Goal: Task Accomplishment & Management: Manage account settings

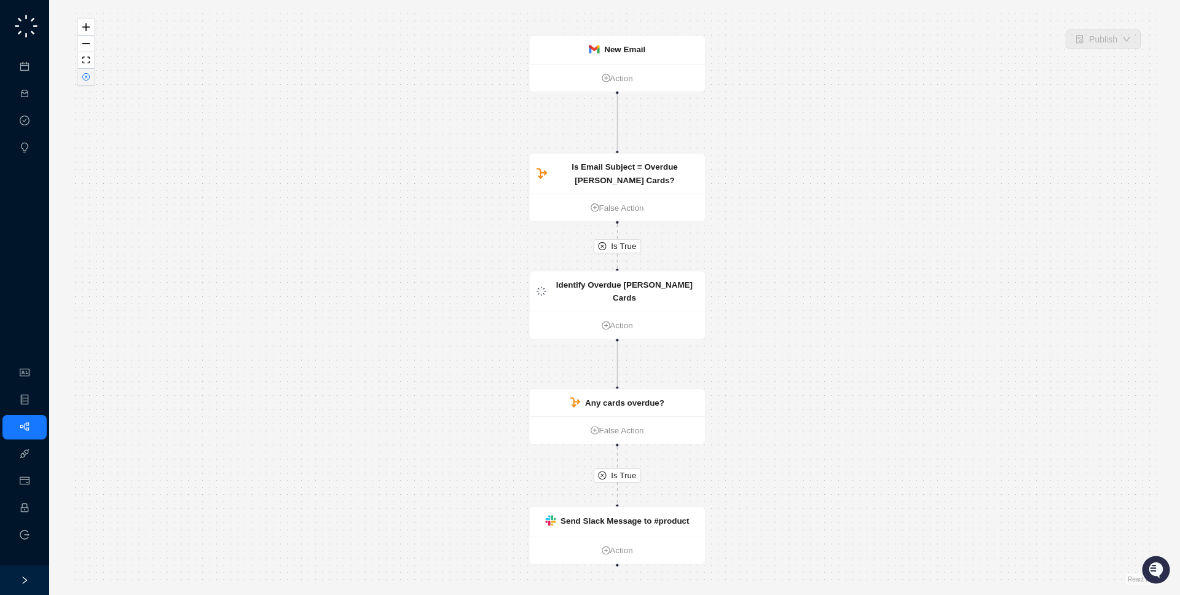
click at [87, 83] on button "button" at bounding box center [86, 77] width 16 height 17
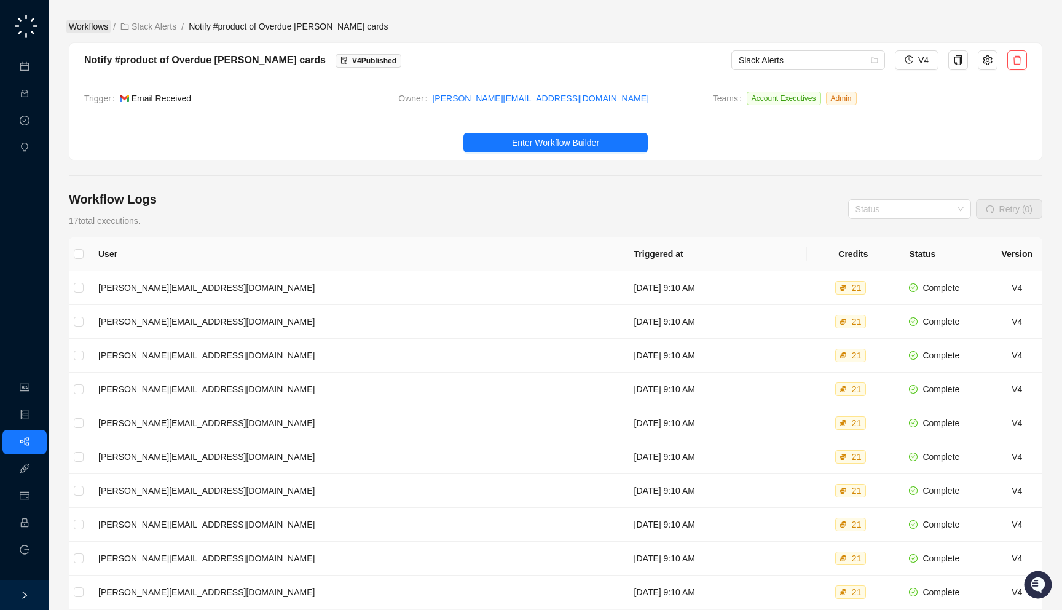
click at [84, 25] on link "Workflows" at bounding box center [88, 27] width 44 height 14
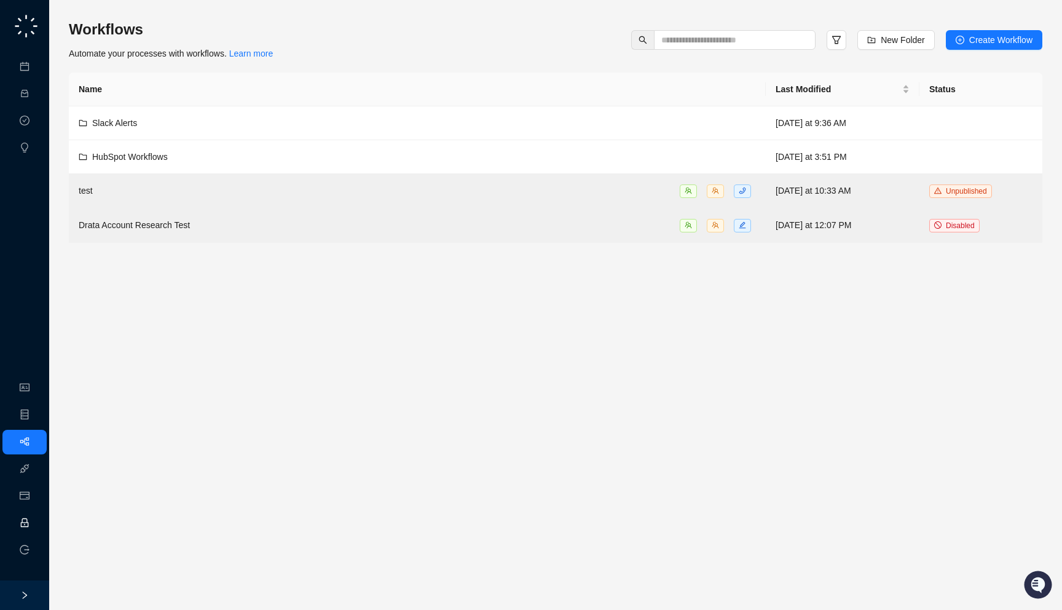
click at [36, 523] on link "Employee" at bounding box center [55, 523] width 38 height 10
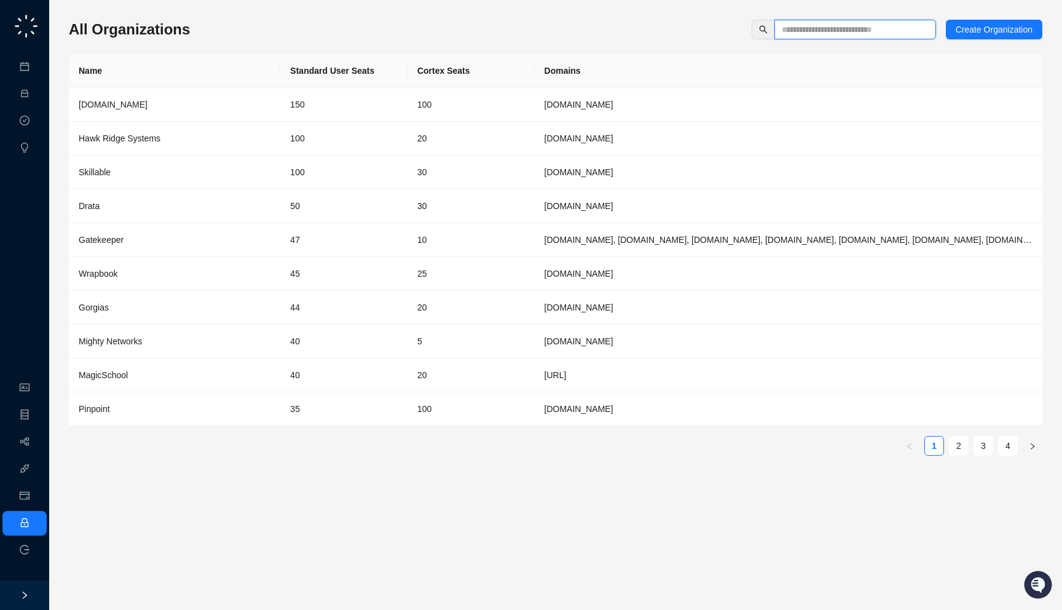
click at [797, 31] on input "text" at bounding box center [850, 30] width 137 height 14
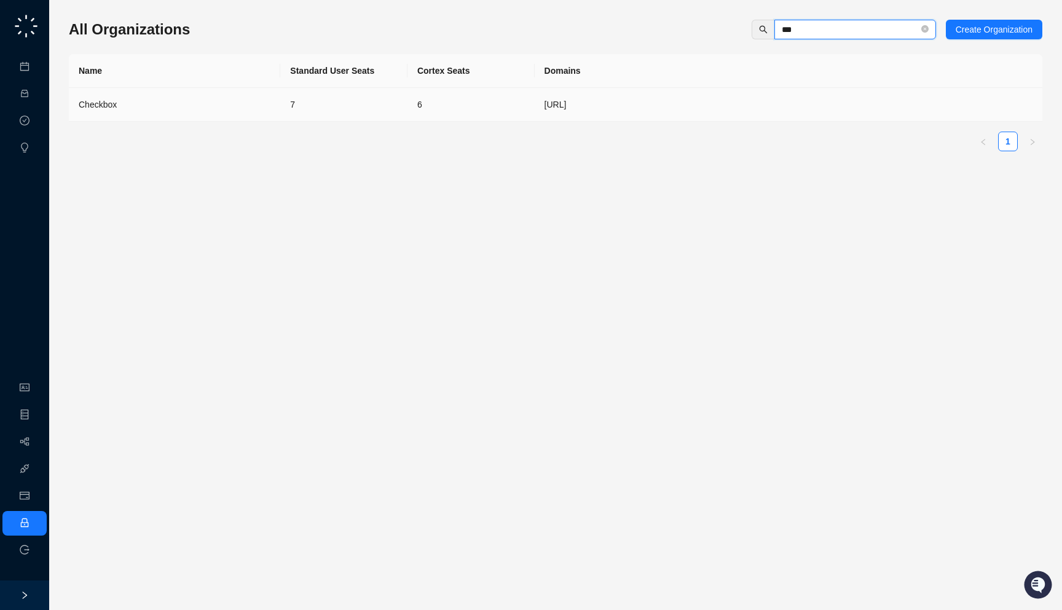
type input "***"
click at [424, 103] on td "6" at bounding box center [471, 105] width 127 height 34
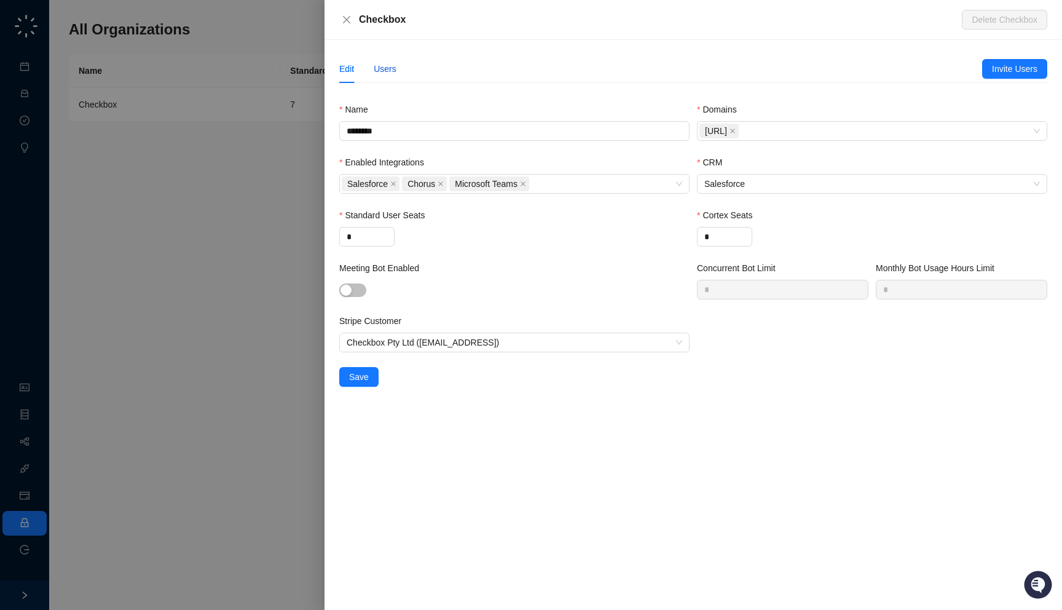
click at [385, 73] on div "Users" at bounding box center [385, 69] width 23 height 14
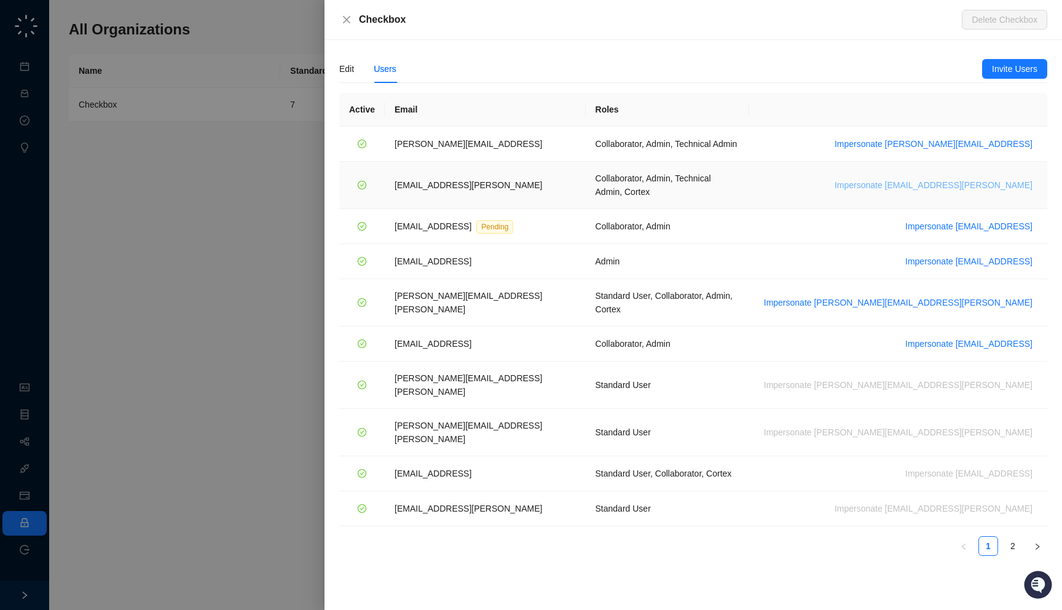
click at [963, 178] on span "Impersonate maddy.drachler@checkbox.ai" at bounding box center [934, 185] width 198 height 14
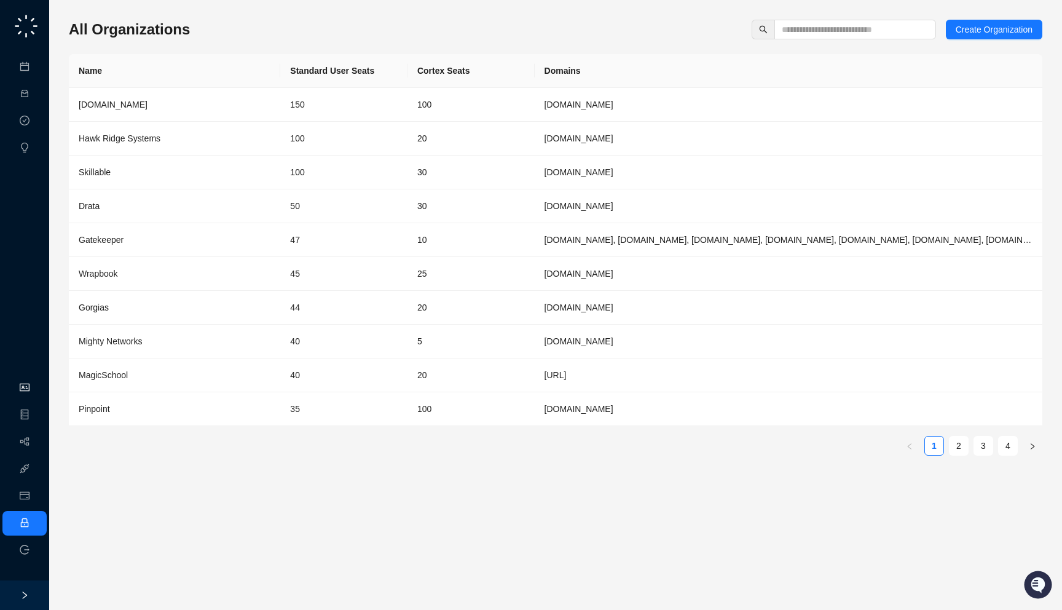
click at [36, 390] on link "Organization" at bounding box center [60, 388] width 49 height 10
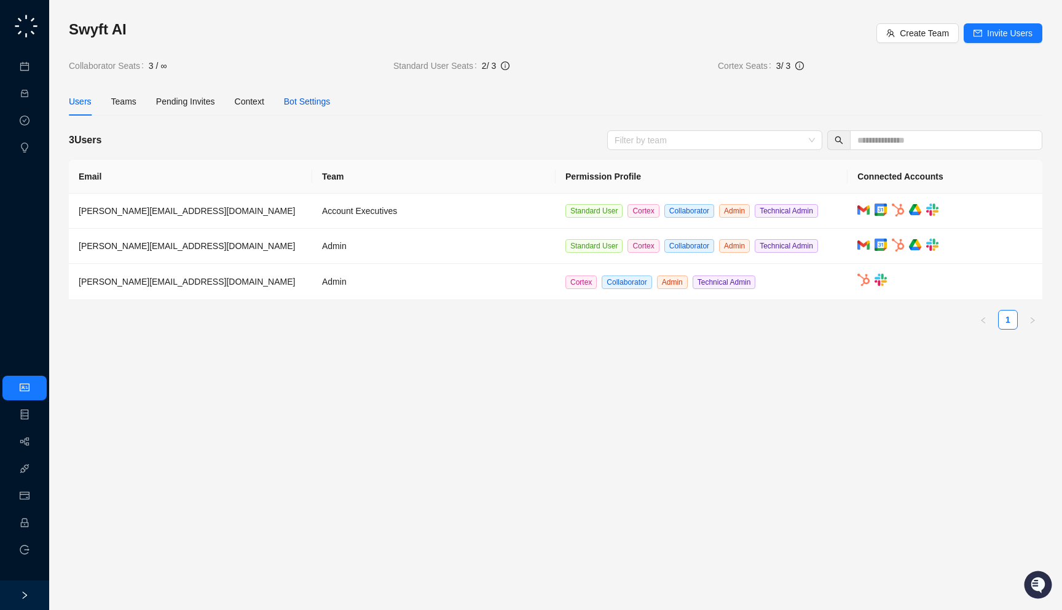
click at [314, 97] on div "Bot Settings" at bounding box center [307, 102] width 47 height 14
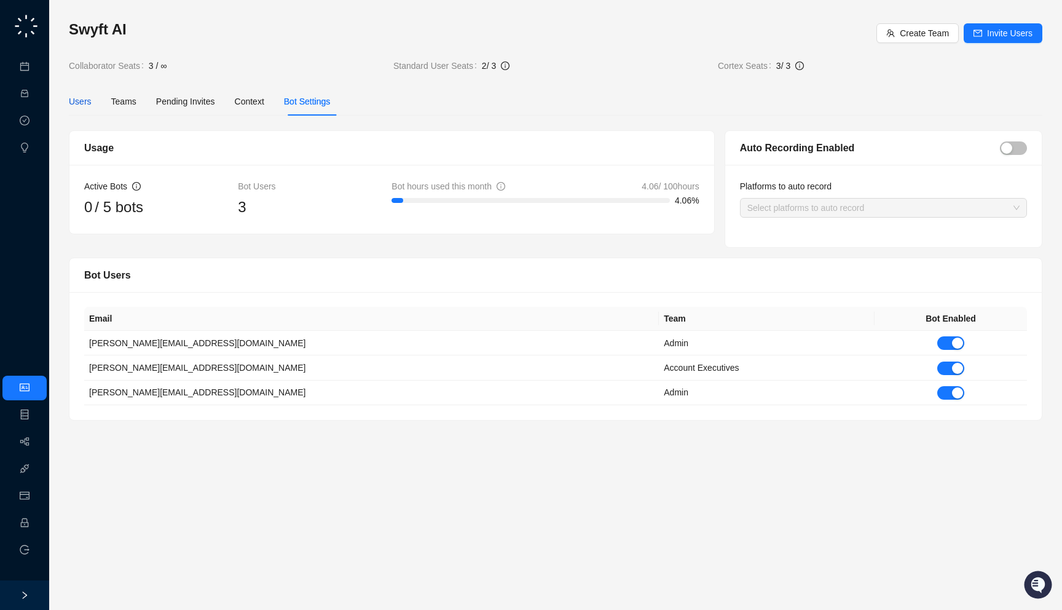
click at [74, 99] on div "Users" at bounding box center [80, 102] width 23 height 14
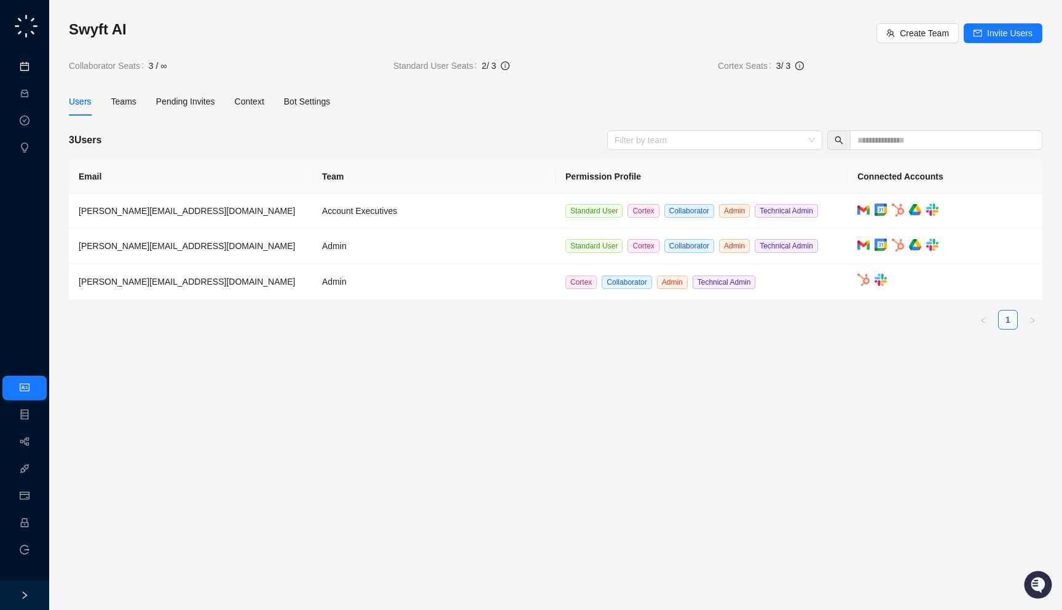
click at [36, 63] on link "Meetings & Calls" at bounding box center [68, 67] width 65 height 10
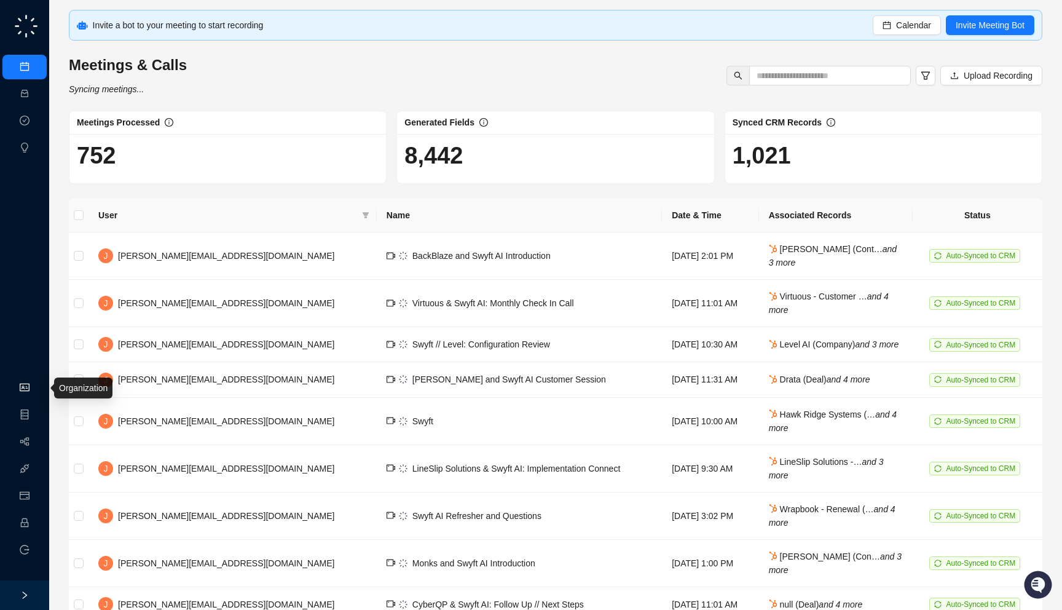
click at [36, 393] on link "Organization" at bounding box center [60, 388] width 49 height 10
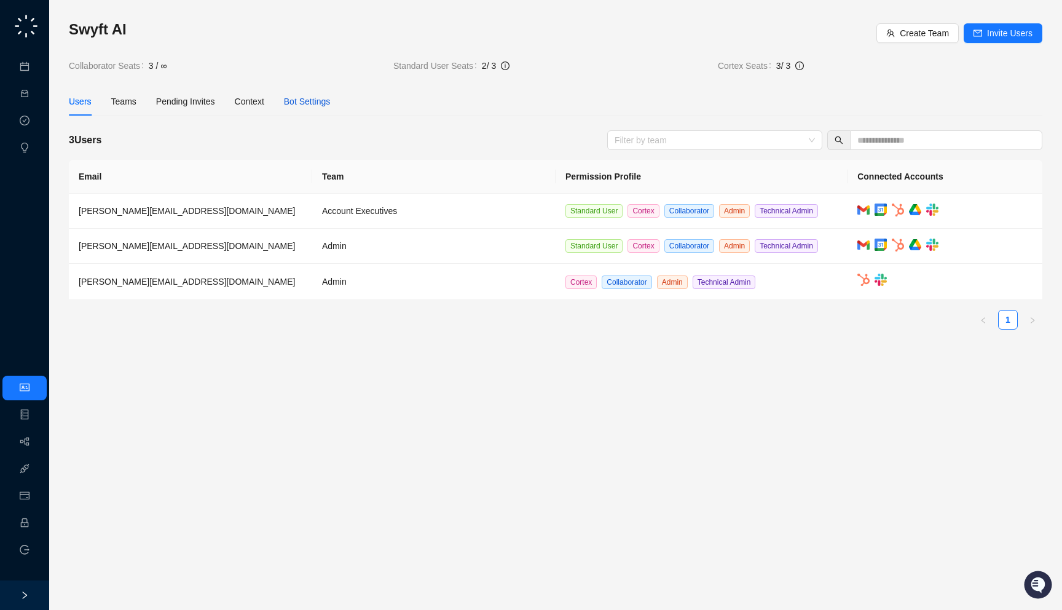
click at [331, 100] on div "Bot Settings" at bounding box center [307, 102] width 47 height 14
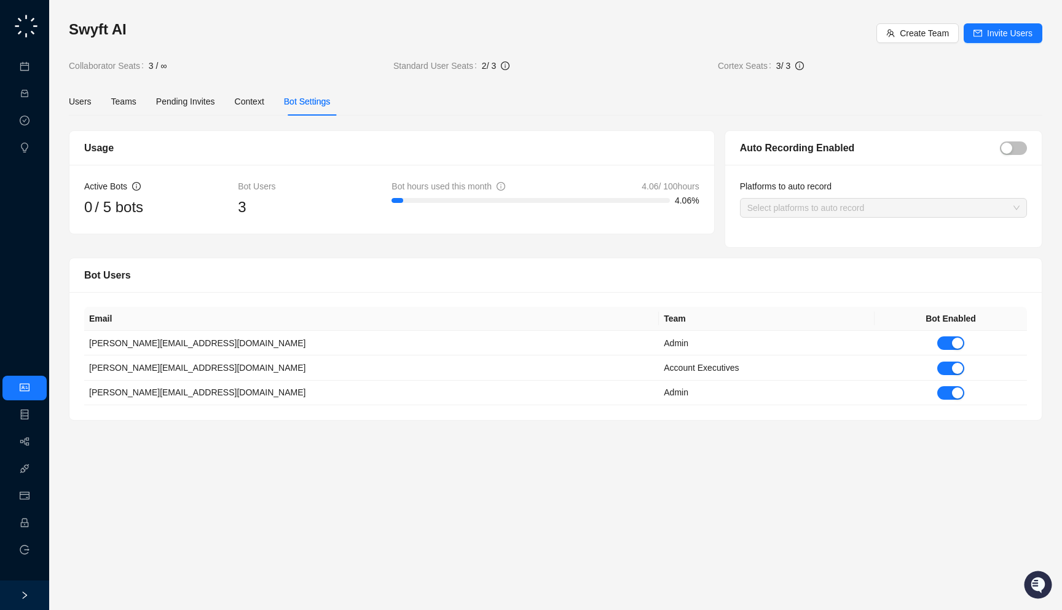
click at [536, 182] on div "Bot hours used this month 4.06 / 100 hours" at bounding box center [545, 187] width 307 height 14
drag, startPoint x: 302, startPoint y: 207, endPoint x: 289, endPoint y: 213, distance: 14.9
click at [289, 213] on div "3" at bounding box center [315, 206] width 154 height 23
click at [36, 518] on link "Employee" at bounding box center [55, 523] width 38 height 10
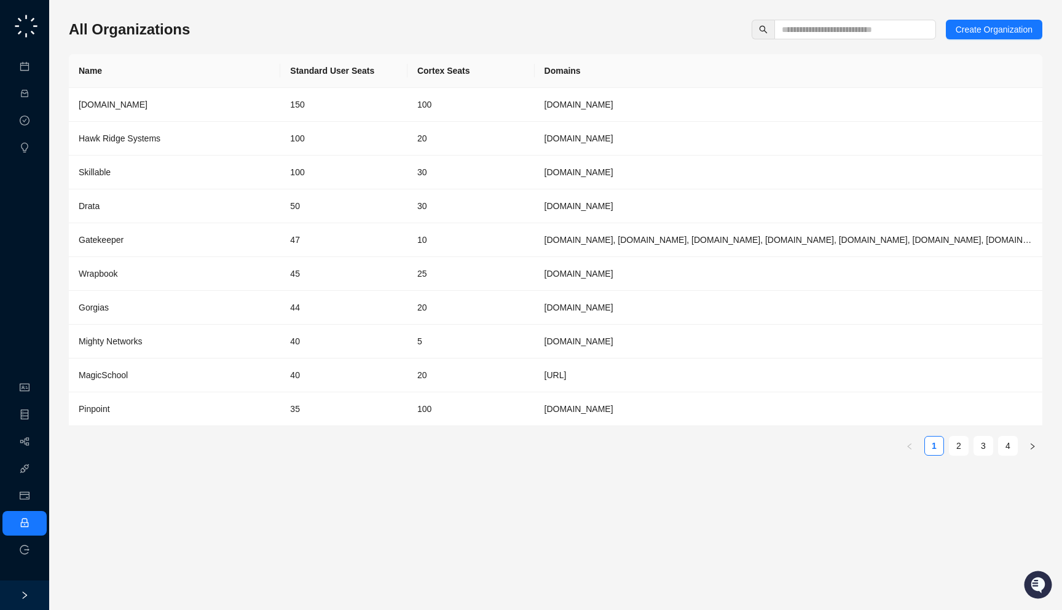
drag, startPoint x: 301, startPoint y: 34, endPoint x: 283, endPoint y: 36, distance: 17.9
click at [283, 36] on div "All Organizations Create Organization" at bounding box center [556, 30] width 974 height 20
click at [36, 393] on link "Organization" at bounding box center [60, 388] width 49 height 10
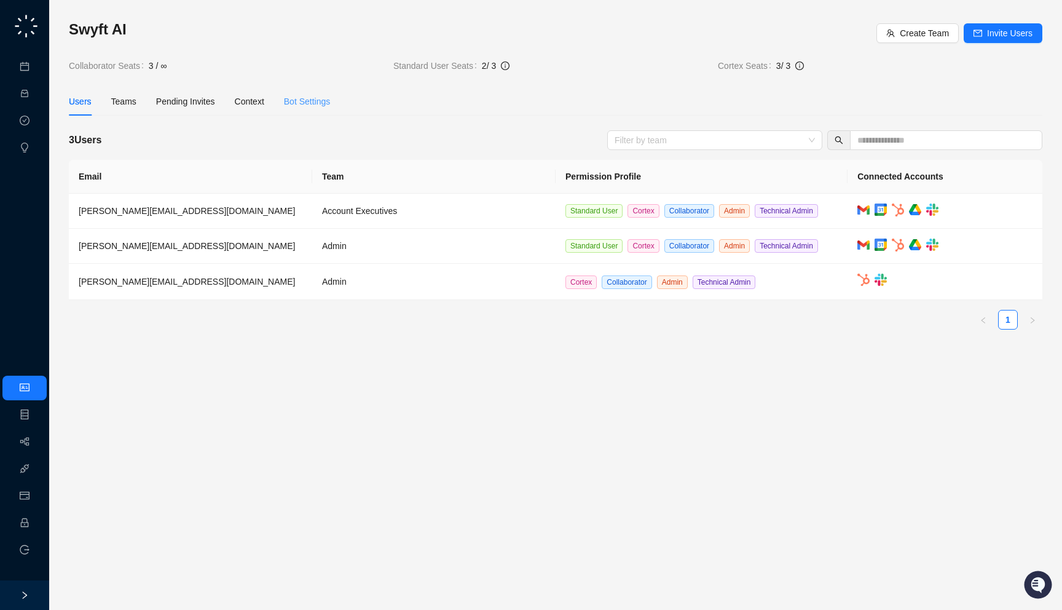
click at [308, 108] on div "Bot Settings" at bounding box center [307, 101] width 47 height 28
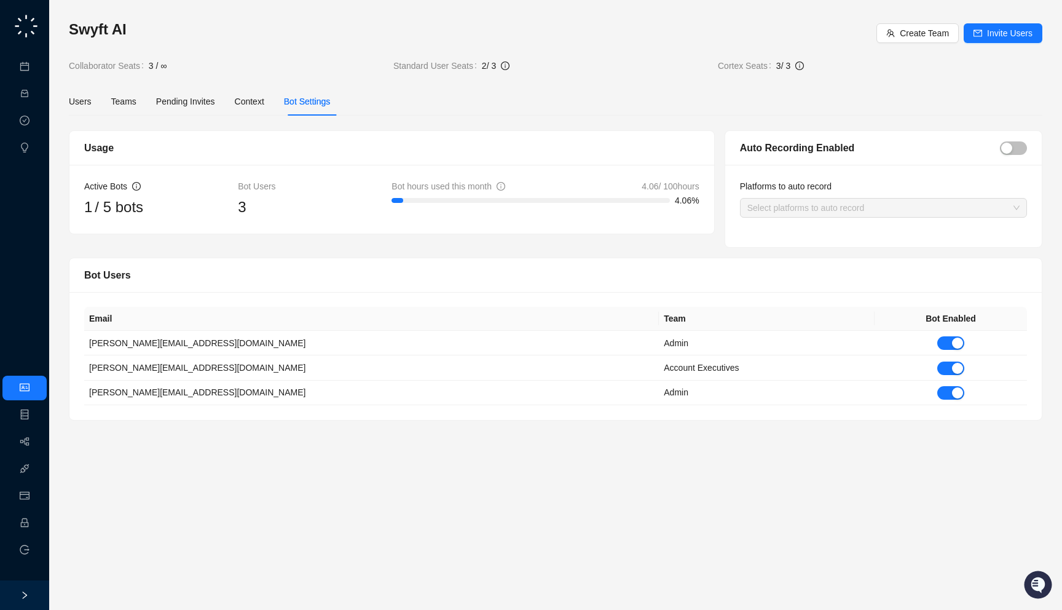
click at [883, 149] on div "Auto Recording Enabled" at bounding box center [870, 147] width 260 height 15
click at [915, 147] on div "Auto Recording Enabled" at bounding box center [870, 147] width 260 height 15
click at [36, 62] on link "Meetings & Calls" at bounding box center [68, 67] width 65 height 10
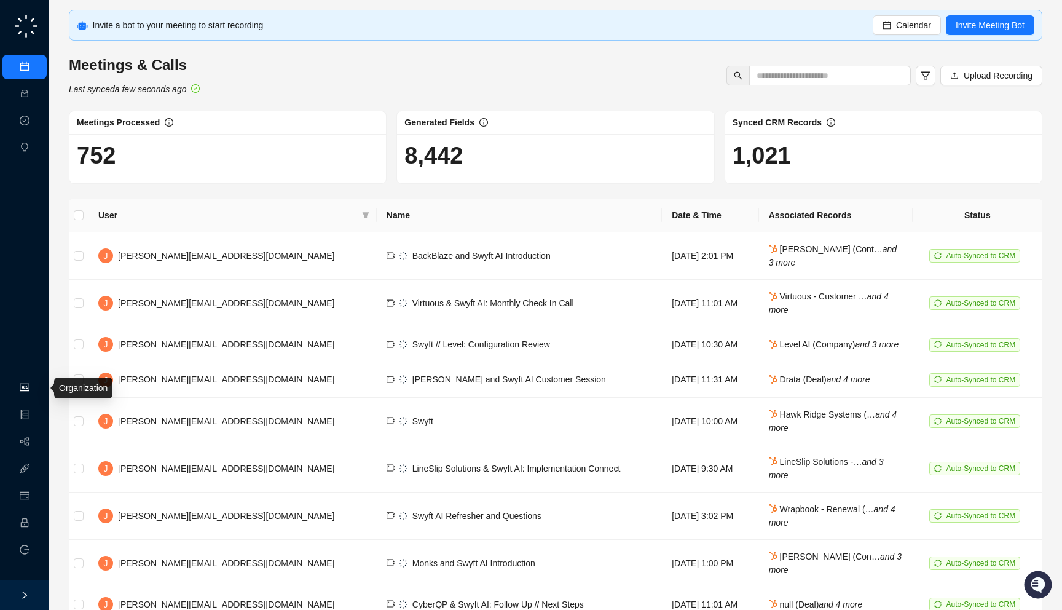
click at [36, 393] on link "Organization" at bounding box center [60, 388] width 49 height 10
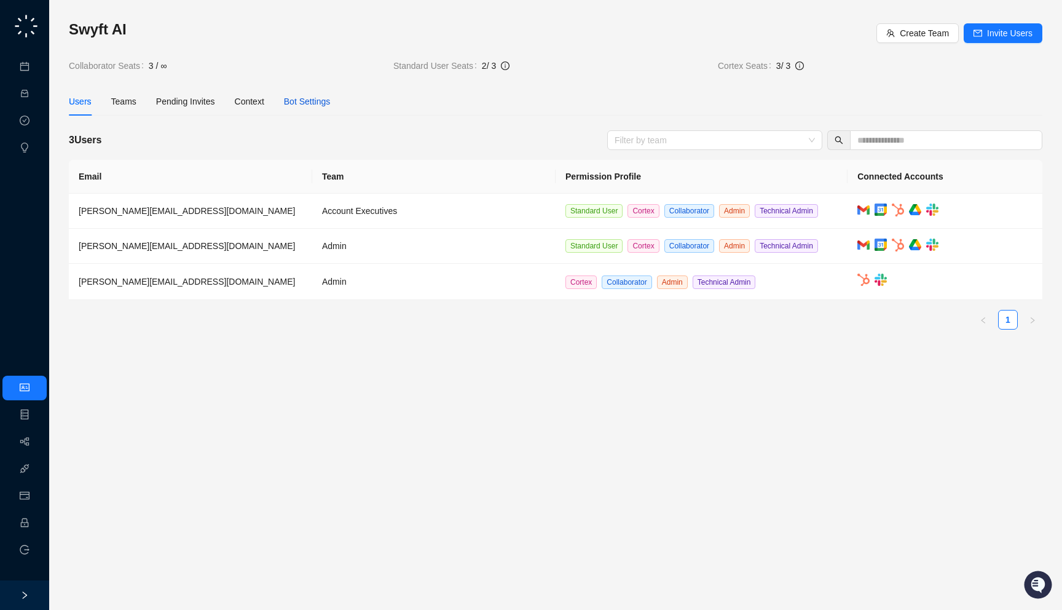
click at [322, 95] on div "Bot Settings" at bounding box center [307, 102] width 47 height 14
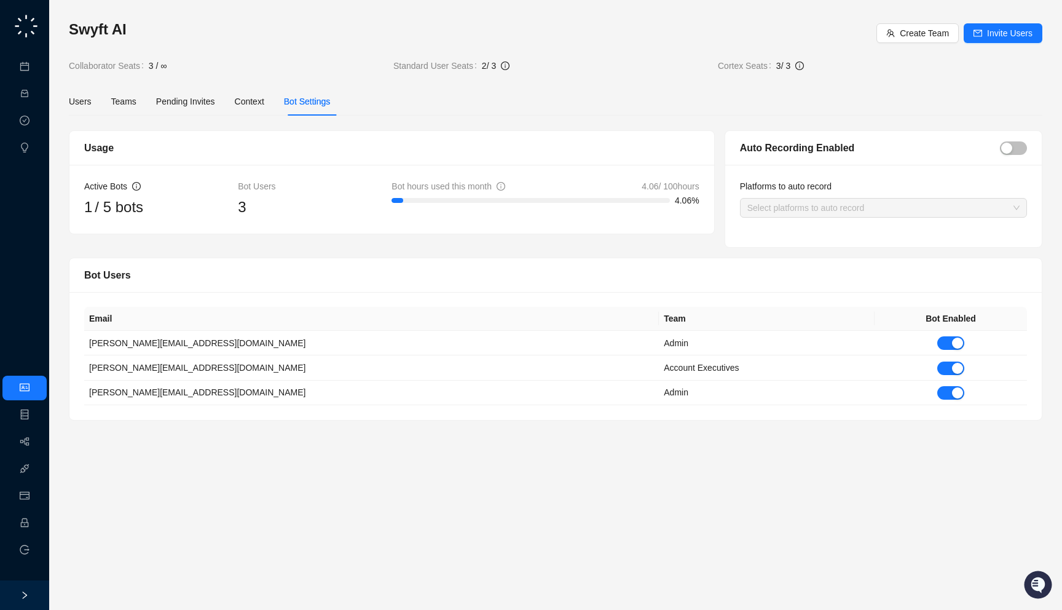
drag, startPoint x: 268, startPoint y: 200, endPoint x: 279, endPoint y: 207, distance: 13.3
click at [279, 207] on div "3" at bounding box center [315, 206] width 154 height 23
drag, startPoint x: 315, startPoint y: 176, endPoint x: 309, endPoint y: 159, distance: 18.9
click at [309, 159] on div "Usage Active Bots 1 / 5 bots Bot Users 3 Bot hours used this month 4.06 / 100 h…" at bounding box center [392, 182] width 646 height 104
click at [284, 207] on div "3" at bounding box center [315, 206] width 154 height 23
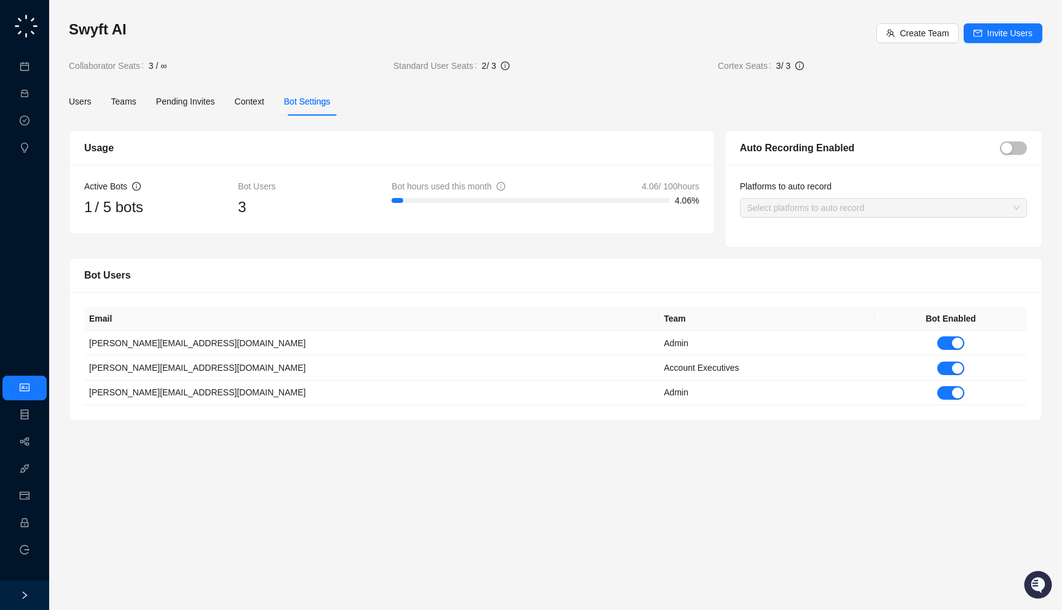
drag, startPoint x: 284, startPoint y: 207, endPoint x: 292, endPoint y: 217, distance: 12.7
drag, startPoint x: 132, startPoint y: 142, endPoint x: 130, endPoint y: 151, distance: 9.5
click at [130, 151] on div "Usage" at bounding box center [391, 147] width 615 height 15
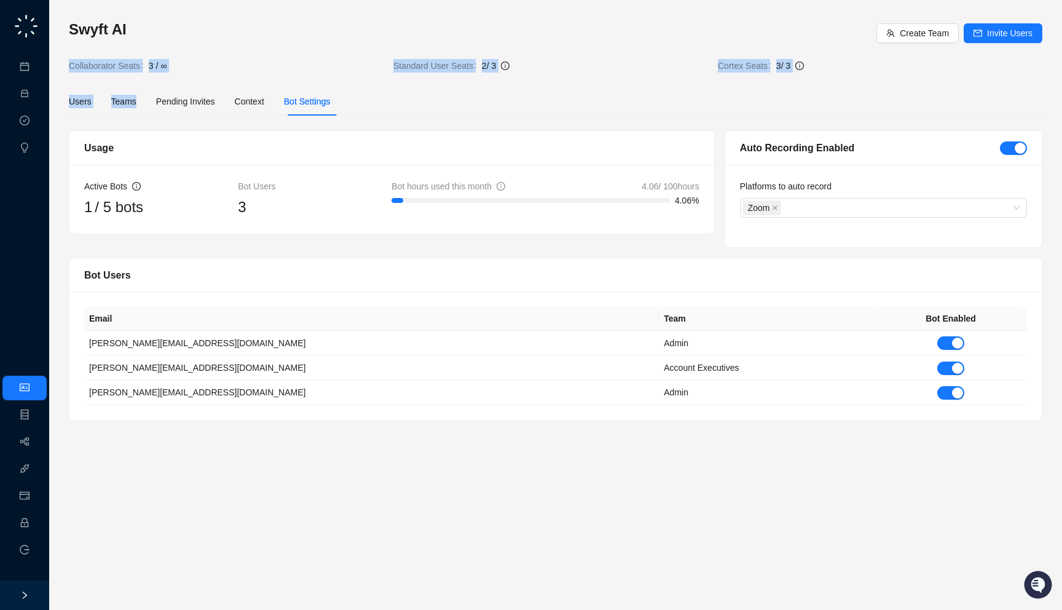
drag, startPoint x: 199, startPoint y: 74, endPoint x: 199, endPoint y: 86, distance: 11.7
click at [199, 86] on div "Swyft AI Create Team Invite Users Collaborator Seats 3 / ∞ Standard User Seats …" at bounding box center [556, 220] width 974 height 401
click at [340, 51] on div "Swyft AI Create Team Invite Users Collaborator Seats 3 / ∞ Standard User Seats …" at bounding box center [556, 46] width 974 height 53
click at [862, 203] on div "Zoom" at bounding box center [877, 207] width 269 height 17
click at [805, 151] on div "Auto Recording Enabled" at bounding box center [870, 147] width 260 height 15
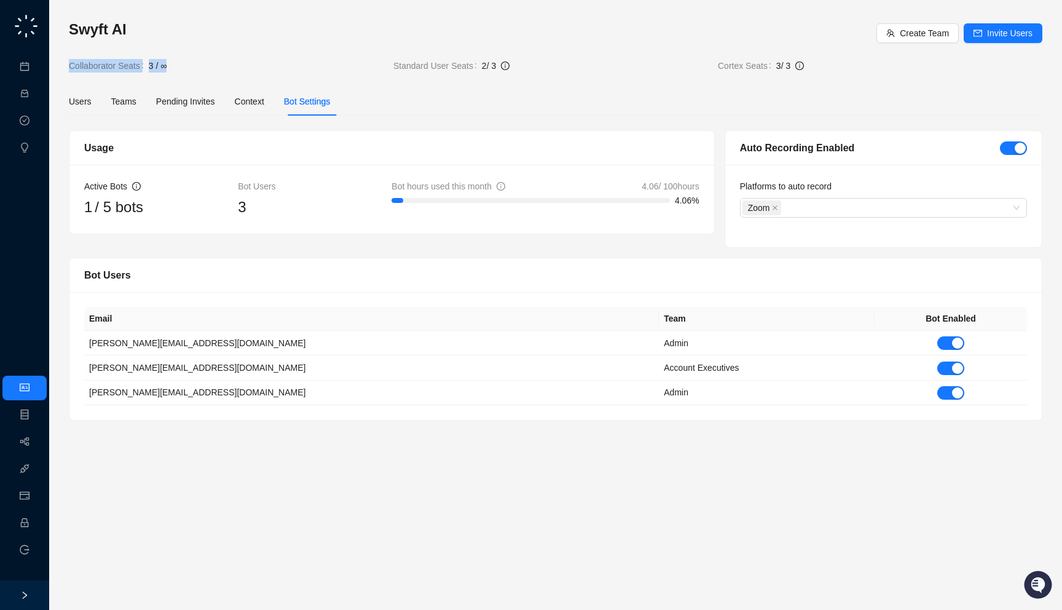
drag, startPoint x: 231, startPoint y: 66, endPoint x: 230, endPoint y: 76, distance: 9.9
click at [230, 76] on div "Swyft AI Create Team Invite Users Collaborator Seats 3 / ∞ Standard User Seats …" at bounding box center [556, 220] width 974 height 401
click at [112, 28] on h3 "Swyft AI" at bounding box center [473, 30] width 808 height 20
click at [36, 441] on link "Workflows" at bounding box center [55, 442] width 39 height 10
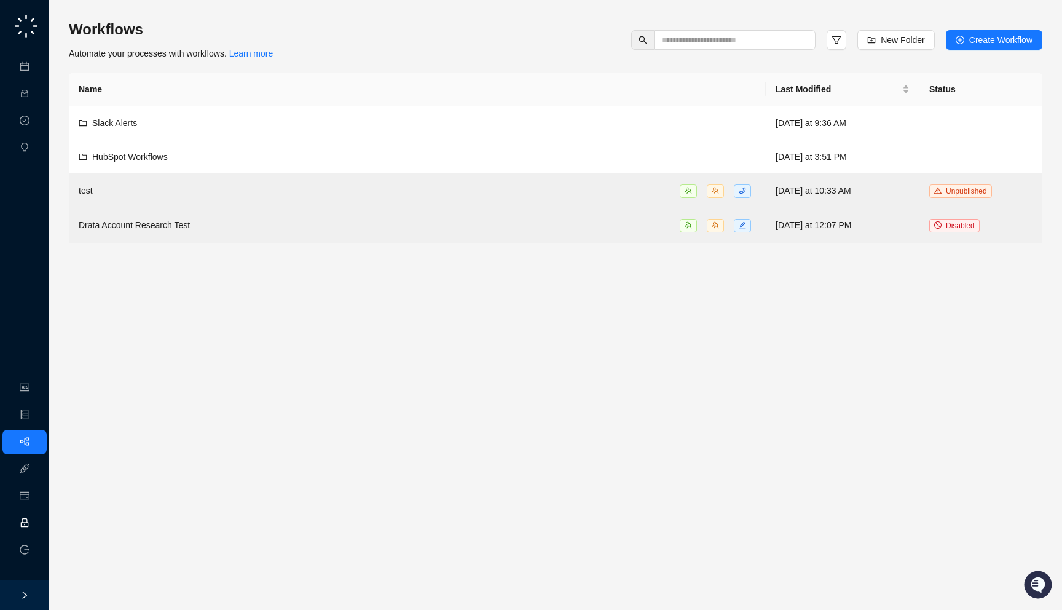
click at [36, 518] on link "Employee" at bounding box center [55, 523] width 38 height 10
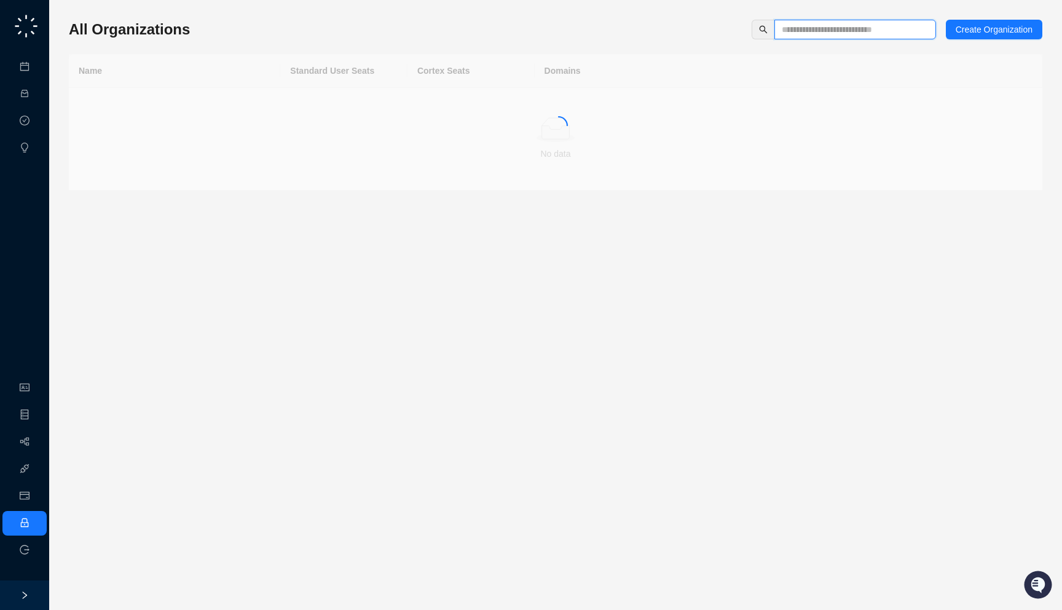
click at [809, 25] on input "text" at bounding box center [850, 30] width 137 height 14
type input "*****"
click at [267, 89] on td "Checkbox" at bounding box center [174, 105] width 211 height 34
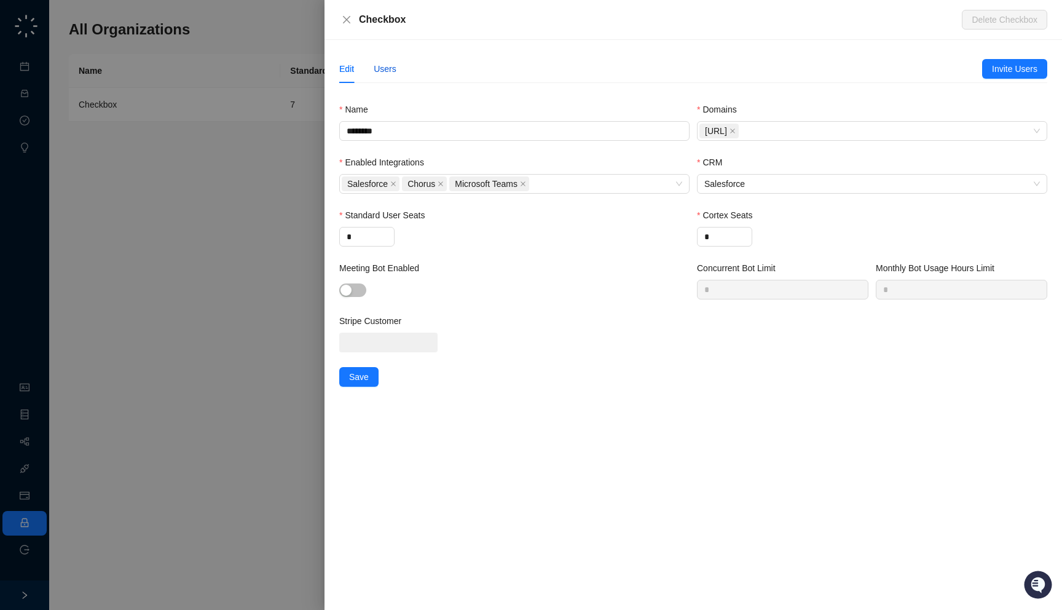
click at [380, 63] on div "Users" at bounding box center [385, 69] width 23 height 14
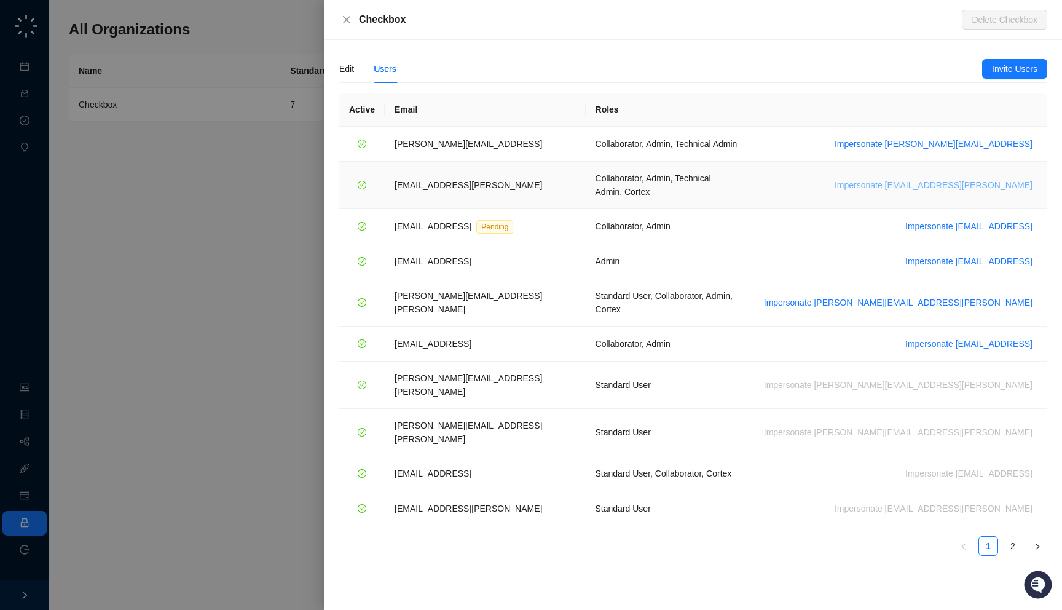
click at [963, 182] on span "Impersonate maddy.drachler@checkbox.ai" at bounding box center [934, 185] width 198 height 14
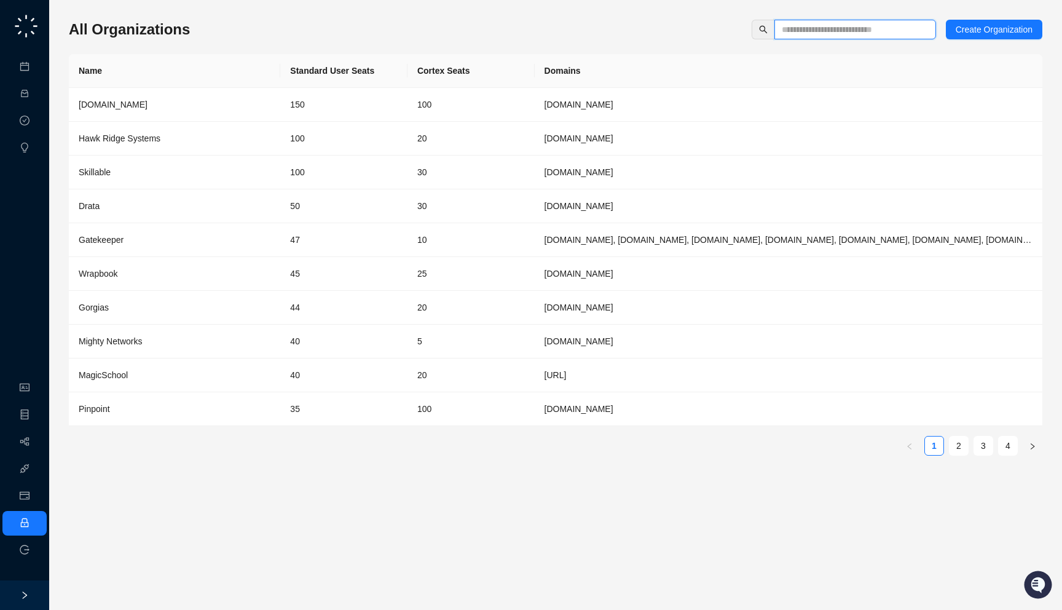
click at [815, 26] on input "text" at bounding box center [850, 30] width 137 height 14
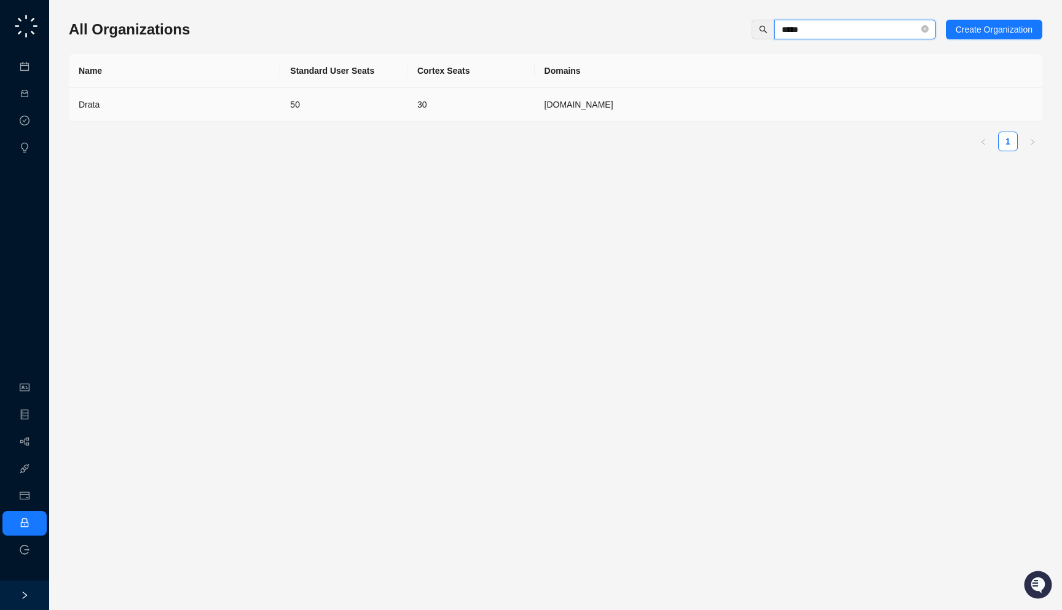
type input "*****"
click at [412, 106] on td "30" at bounding box center [471, 105] width 127 height 34
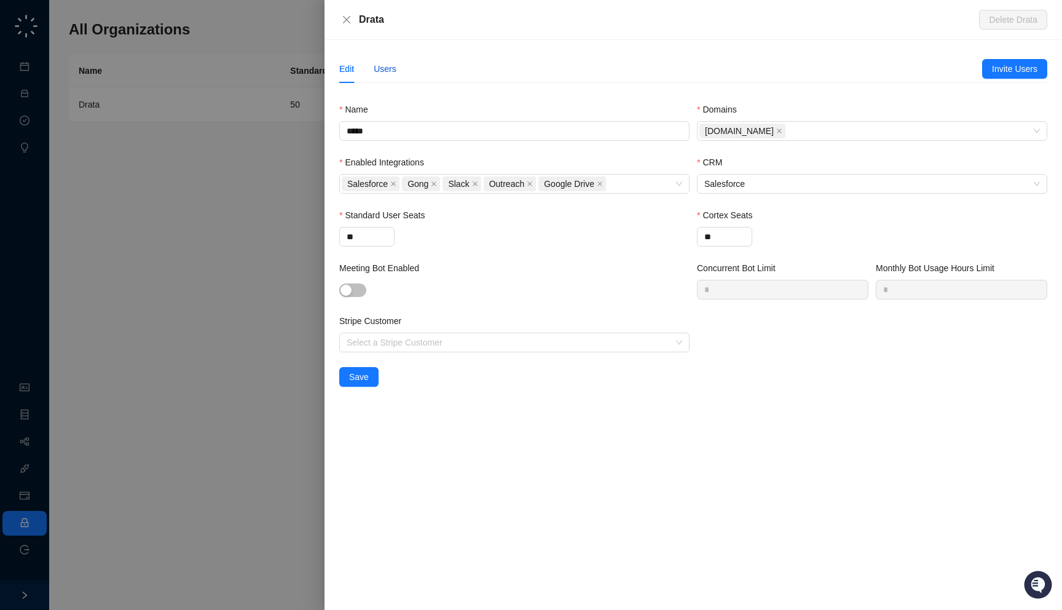
click at [383, 65] on div "Users" at bounding box center [385, 69] width 23 height 14
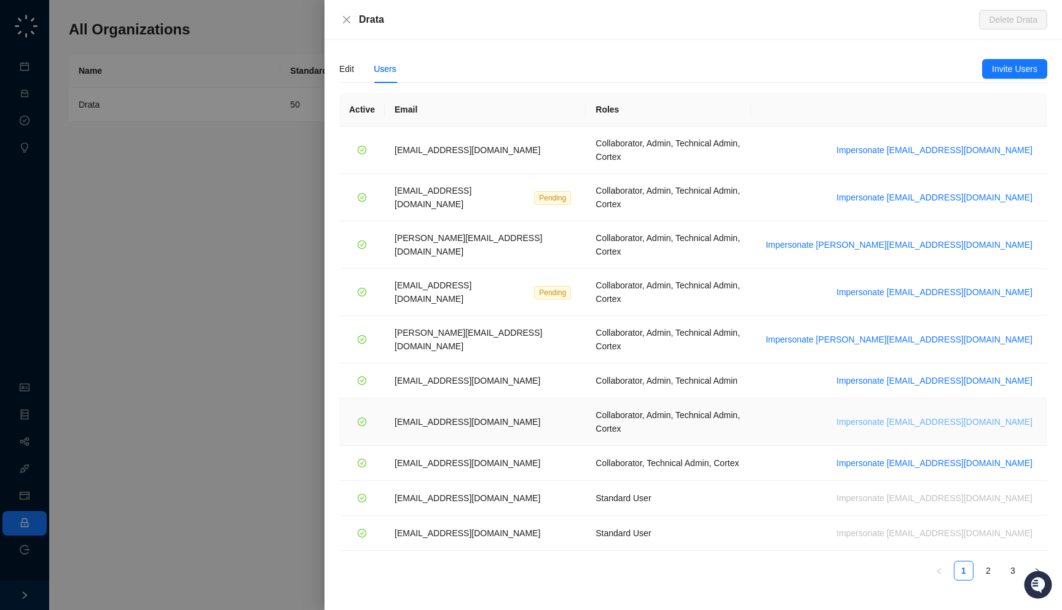
click at [973, 415] on span "Impersonate vinniesafin@drata.com" at bounding box center [935, 422] width 196 height 14
